Goal: Information Seeking & Learning: Learn about a topic

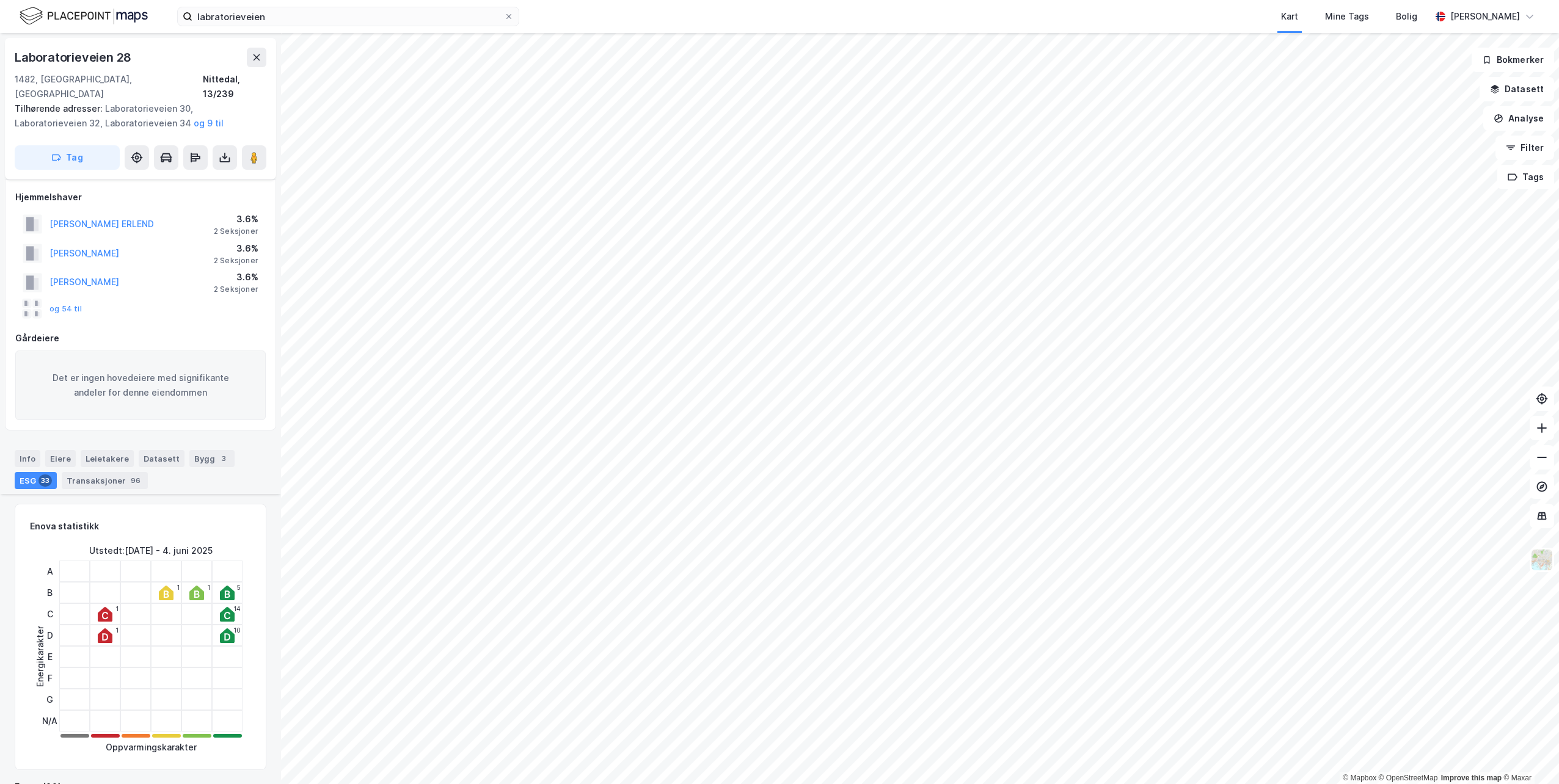
scroll to position [839, 0]
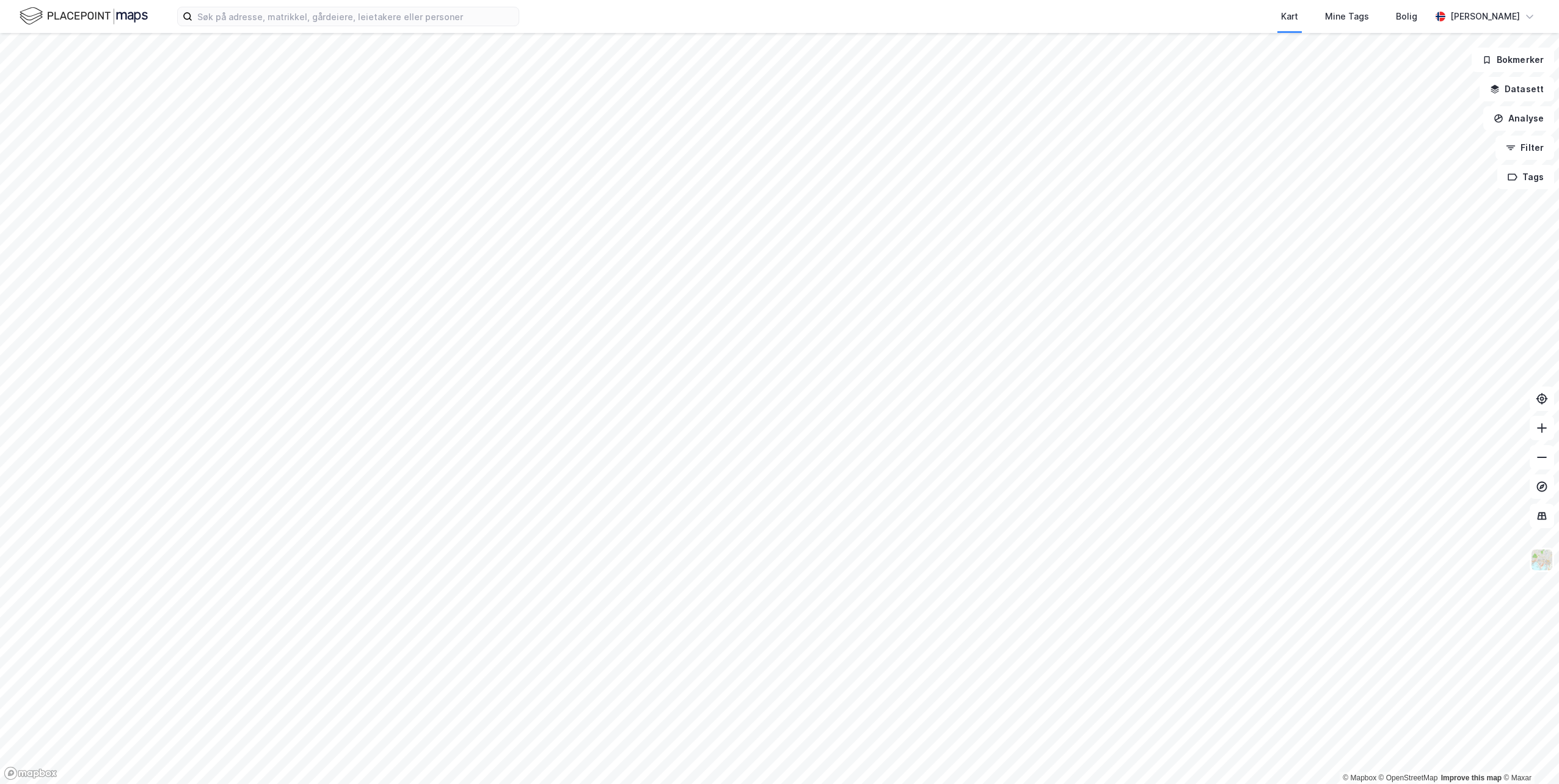
click at [471, 31] on div "Kart Mine Tags Bolig [PERSON_NAME]" at bounding box center [780, 16] width 1559 height 33
click at [453, 25] on input at bounding box center [356, 16] width 327 height 18
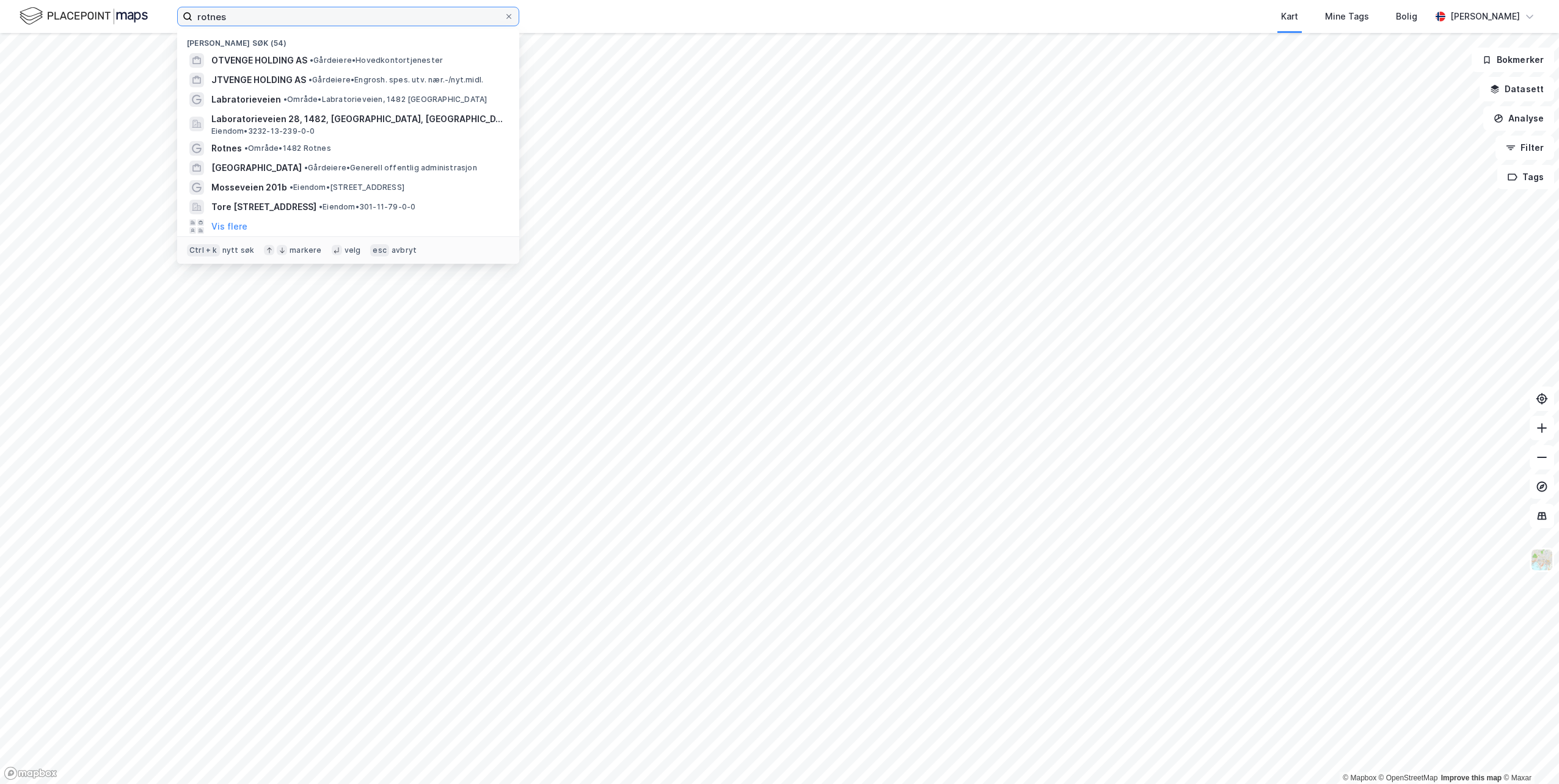
type input "rotnes"
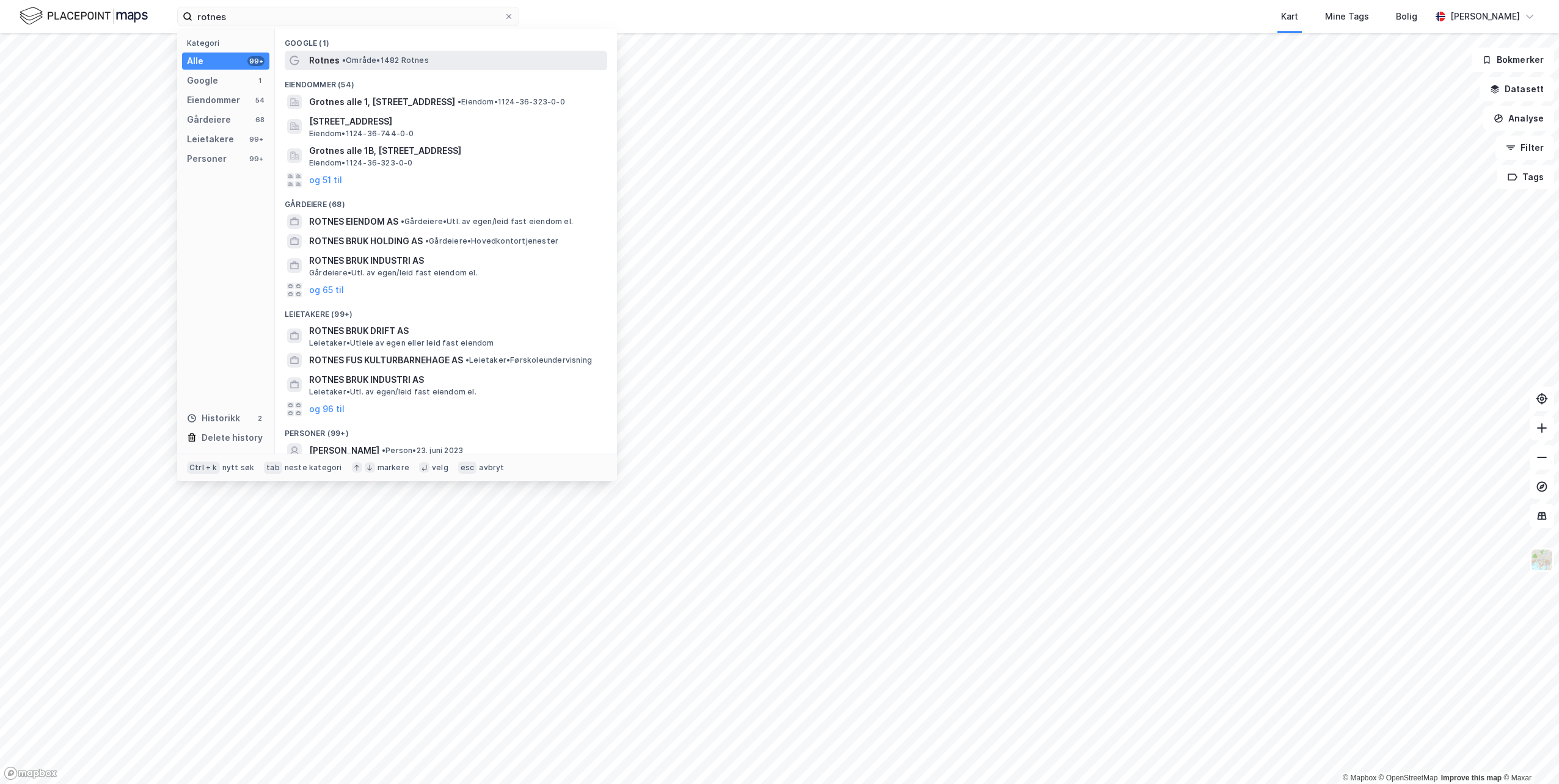
click at [320, 64] on span "Rotnes" at bounding box center [325, 60] width 31 height 14
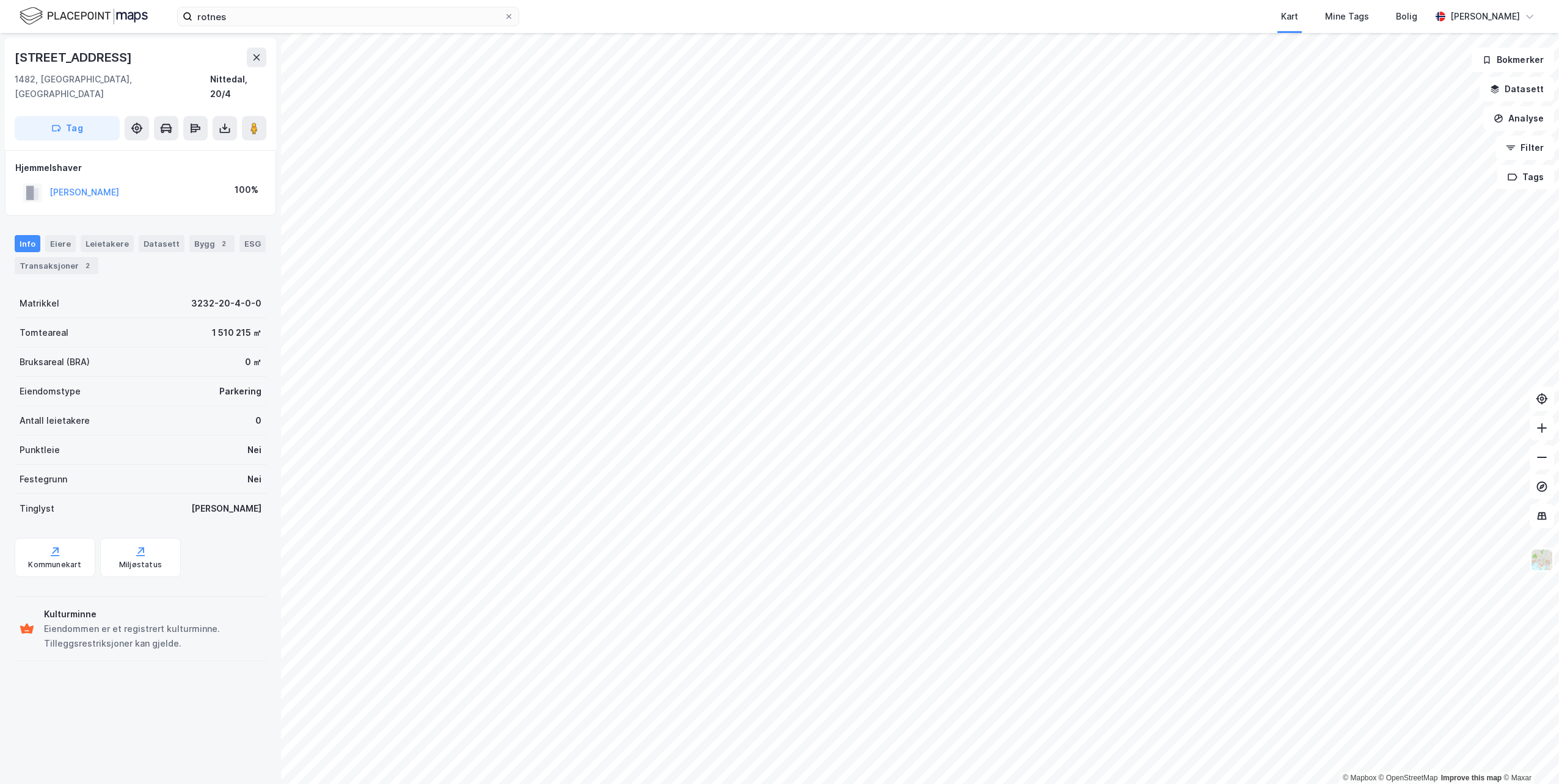
drag, startPoint x: 151, startPoint y: 182, endPoint x: 40, endPoint y: 187, distance: 111.1
click at [40, 187] on div "[PERSON_NAME]" at bounding box center [70, 193] width 96 height 20
click at [0, 0] on button "[PERSON_NAME]" at bounding box center [0, 0] width 0 height 0
